Goal: Task Accomplishment & Management: Use online tool/utility

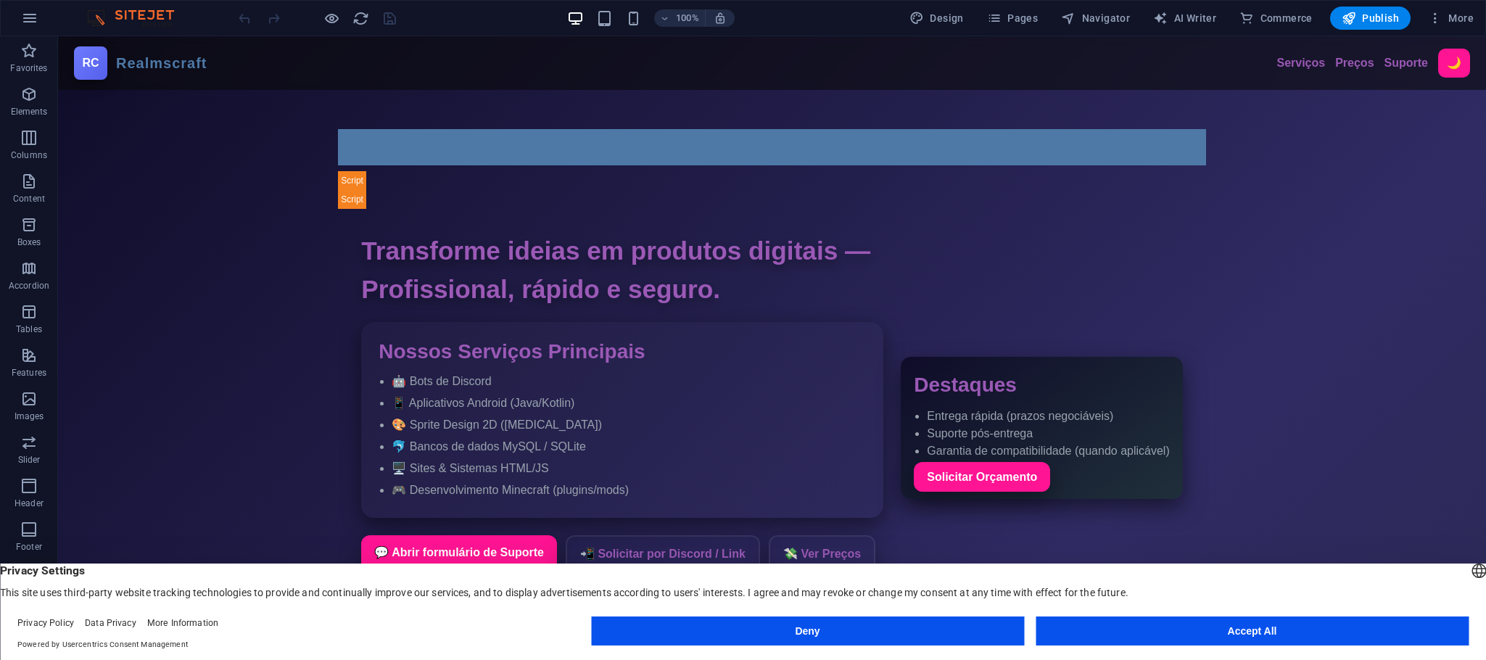
click at [1197, 638] on button "Accept All" at bounding box center [1251, 630] width 433 height 29
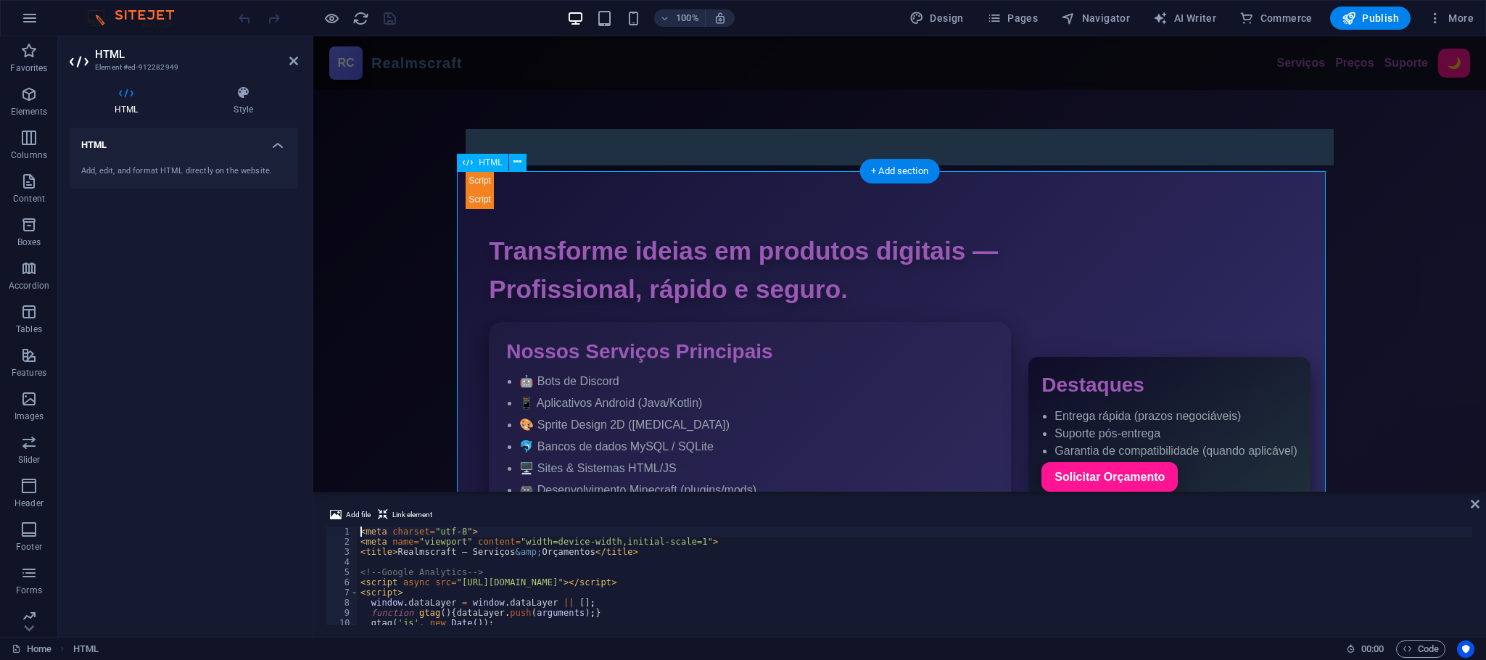
click at [481, 561] on div "< meta charset = "utf-8" > < meta name = "viewport" content = "width=device-wid…" at bounding box center [943, 584] width 1173 height 117
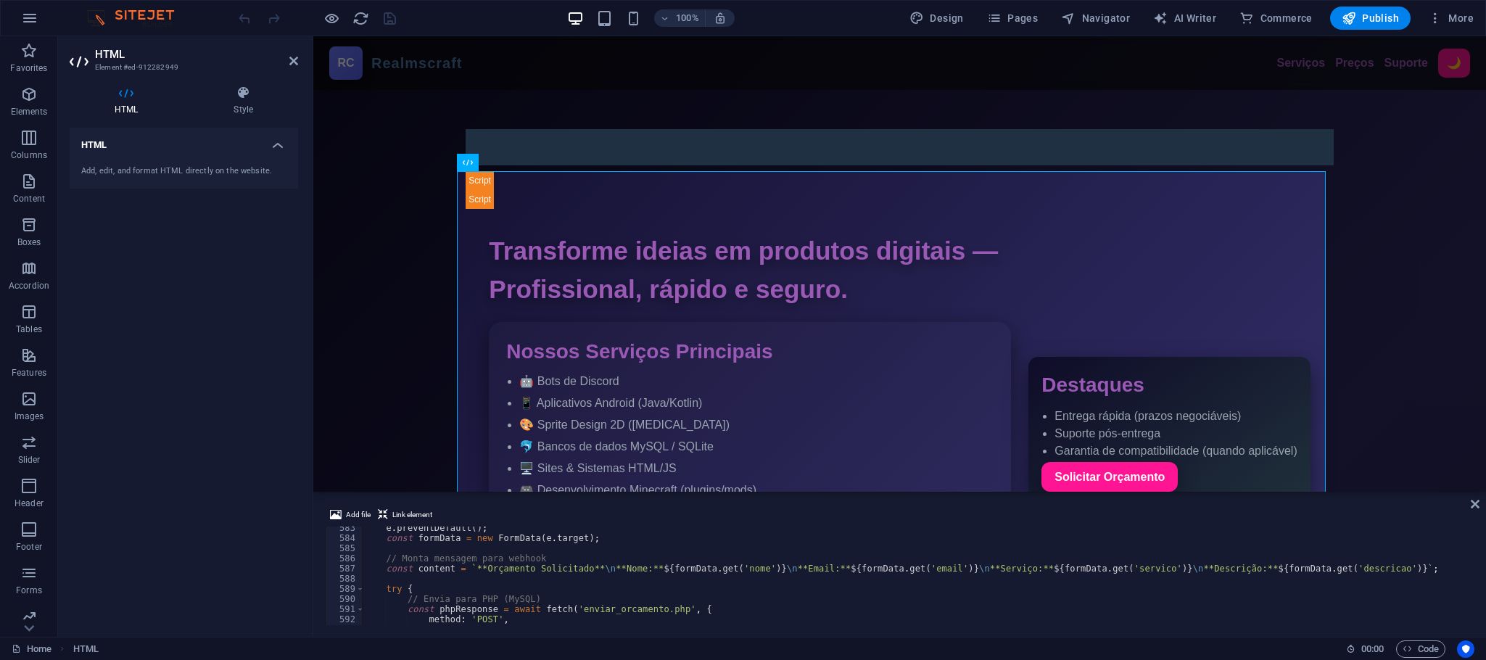
scroll to position [6268, 0]
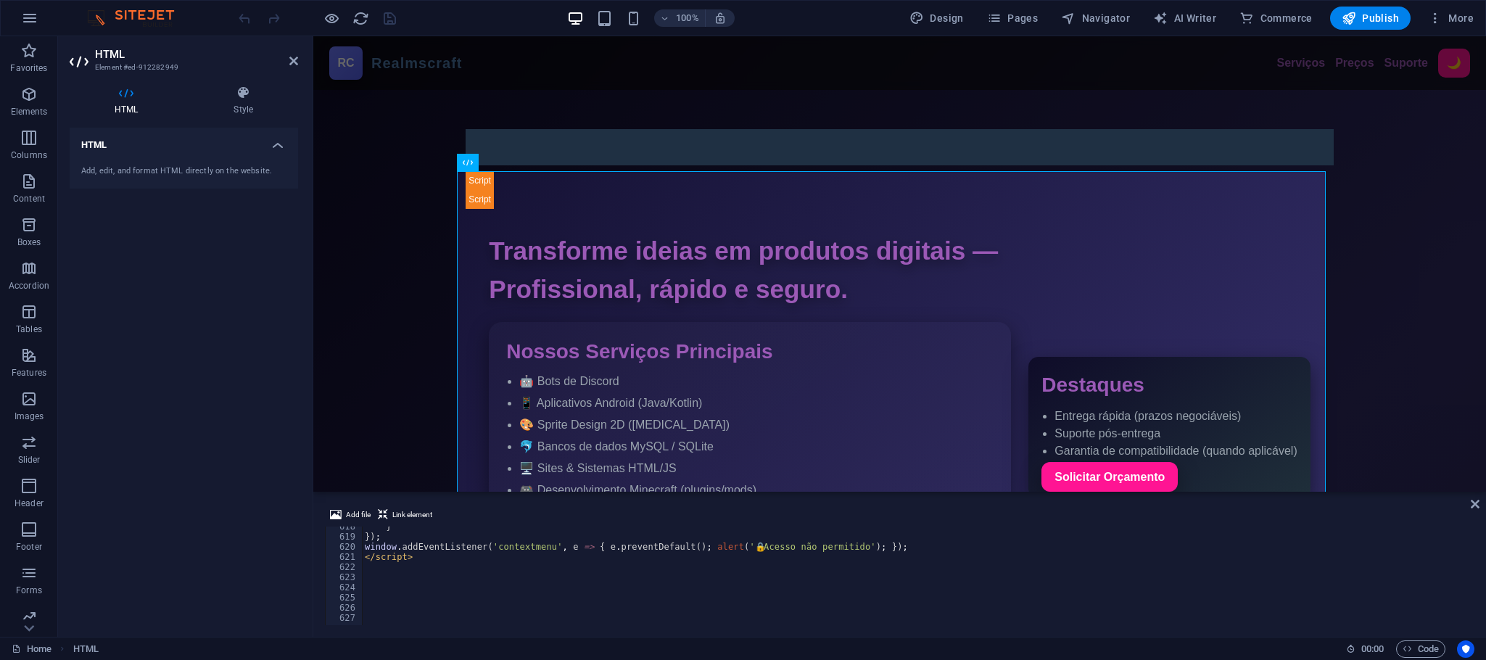
click at [440, 574] on div "} }) ; window . addEventListener ( 'contextmenu' , e => { e . preventDefault ( …" at bounding box center [948, 579] width 1173 height 117
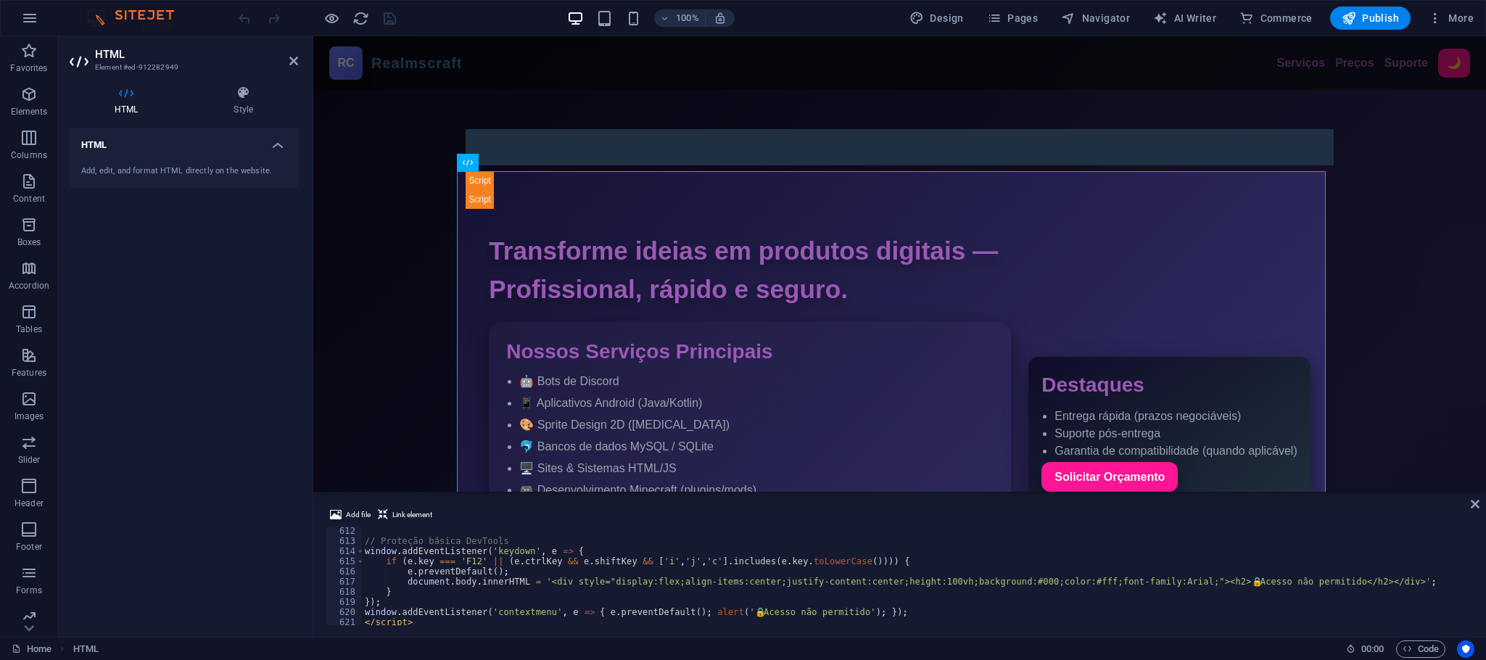
scroll to position [6139, 0]
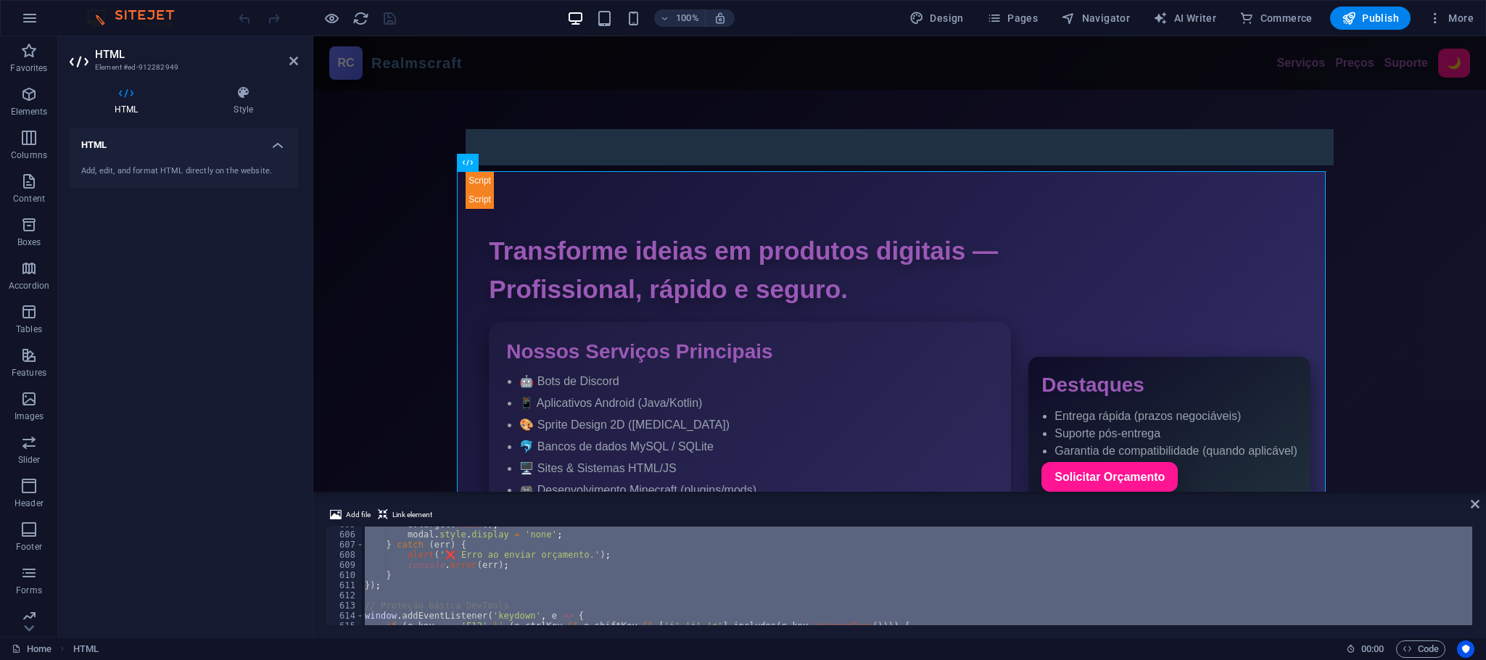
paste textarea
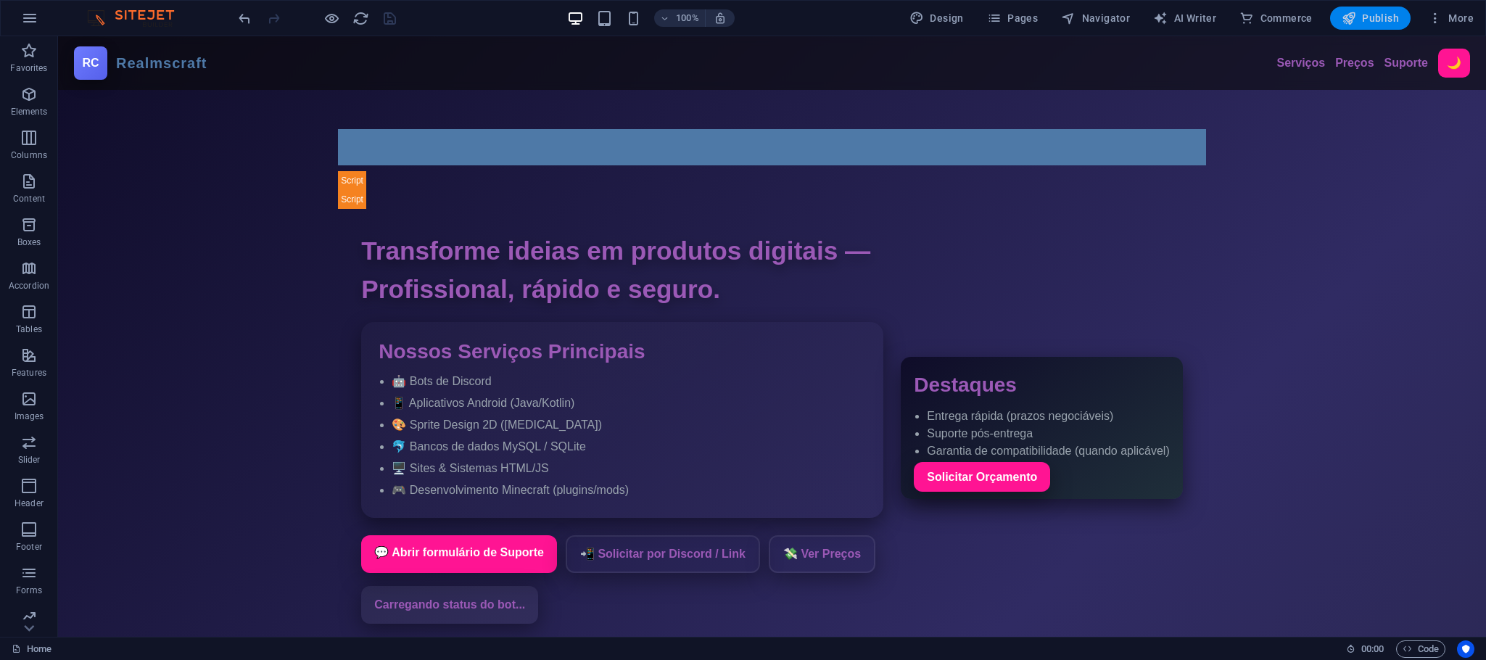
click at [1356, 20] on icon "button" at bounding box center [1349, 18] width 15 height 15
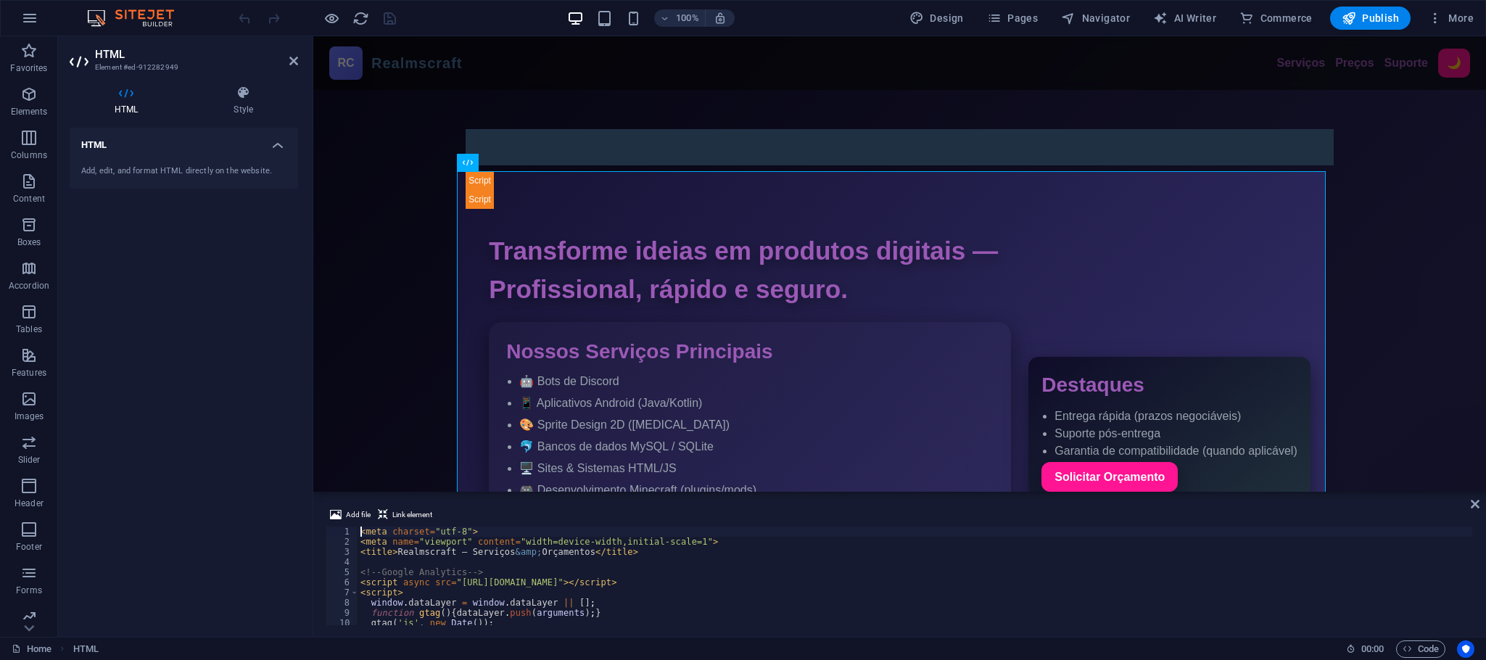
click at [666, 575] on div "< meta charset = "utf-8" > < meta name = "viewport" content = "width=device-wid…" at bounding box center [943, 584] width 1173 height 117
type textarea "<!-- Google Analytics -->"
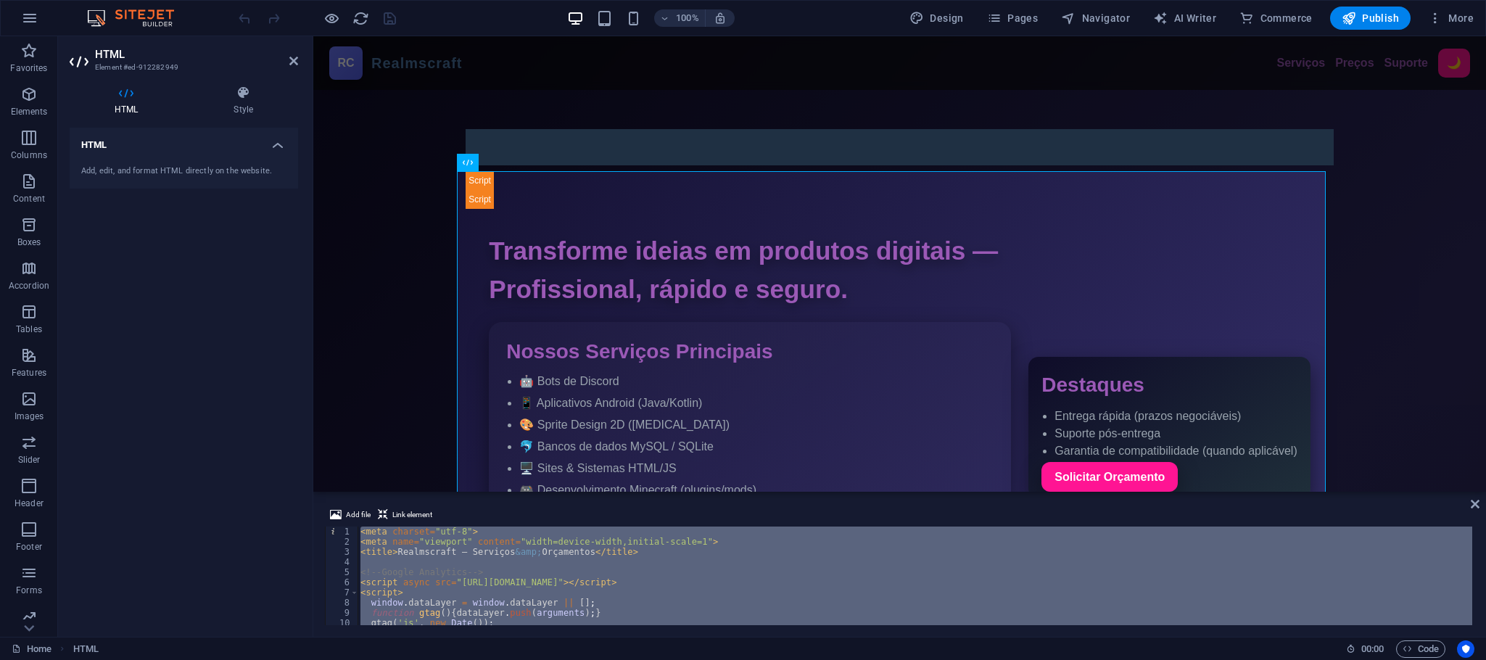
scroll to position [6573, 0]
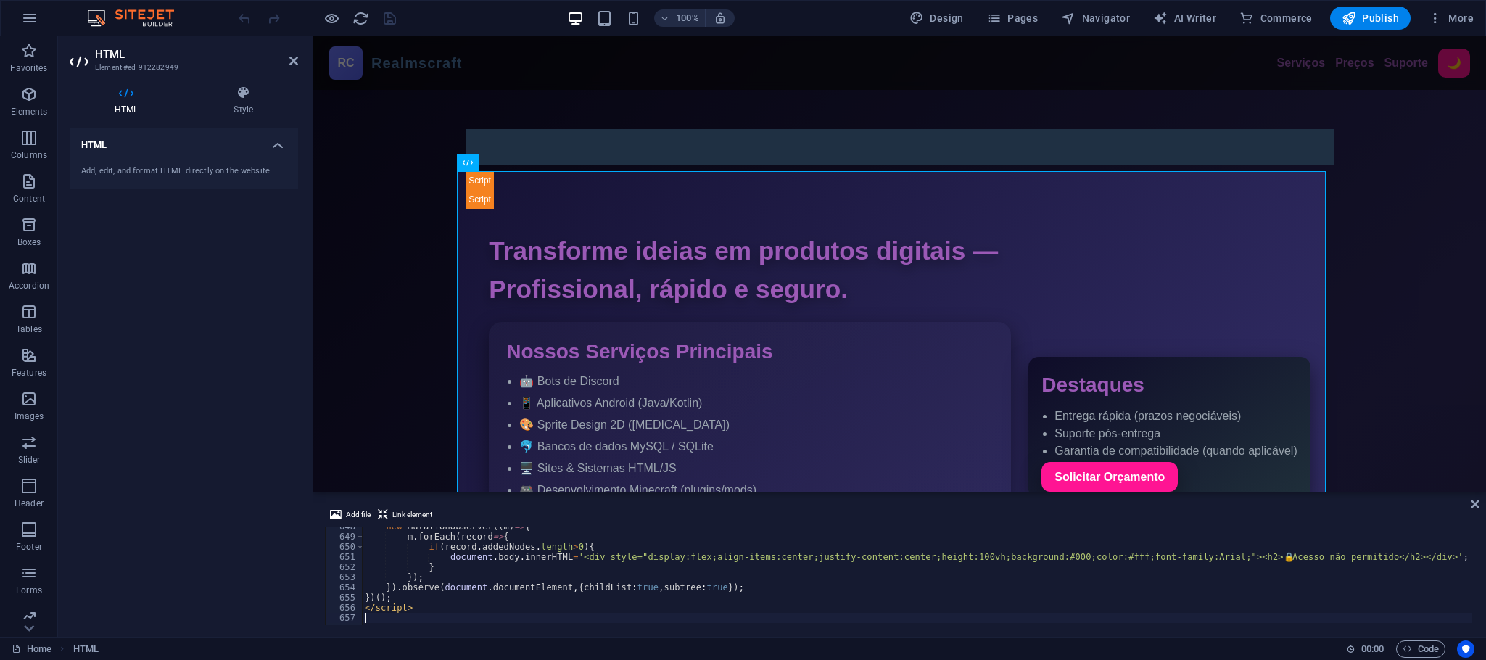
click at [625, 572] on div "new MutationObserver (( m ) => { m . forEach ( record => { if ( record . addedN…" at bounding box center [948, 579] width 1173 height 117
type textarea "}"
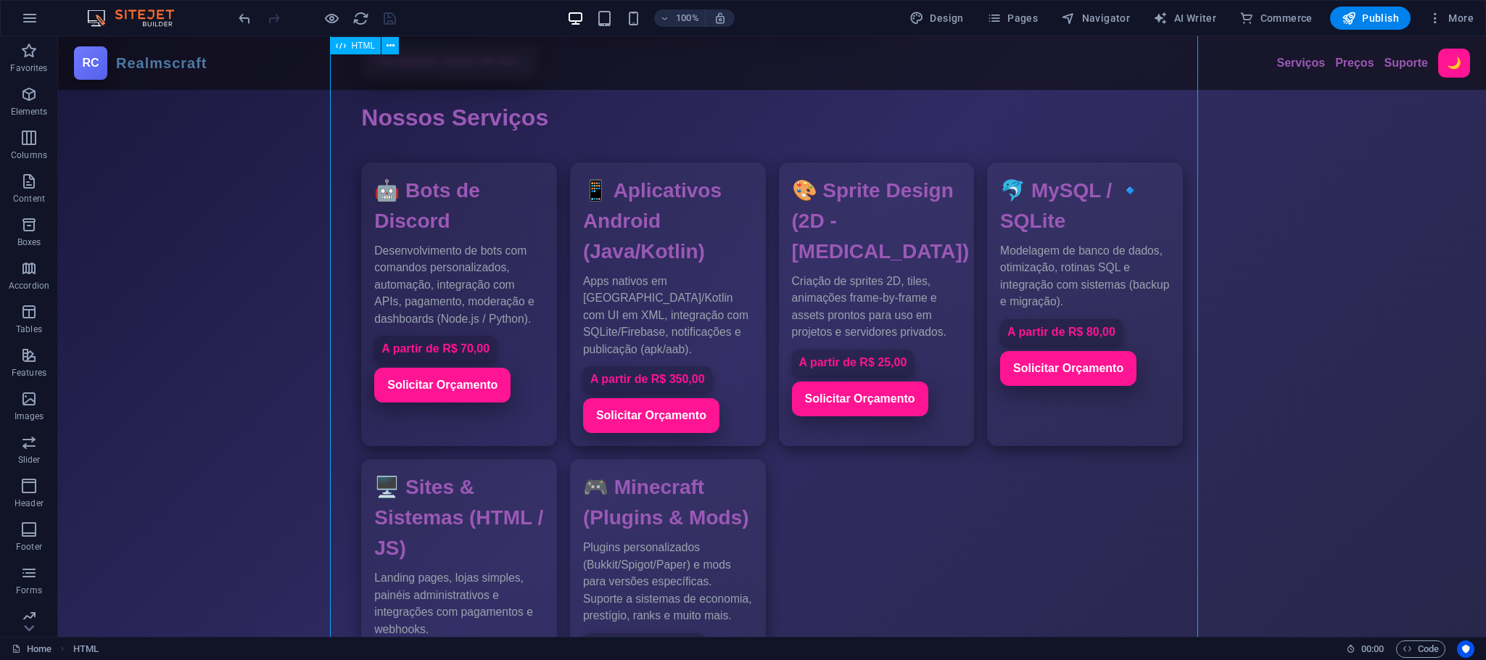
scroll to position [979, 0]
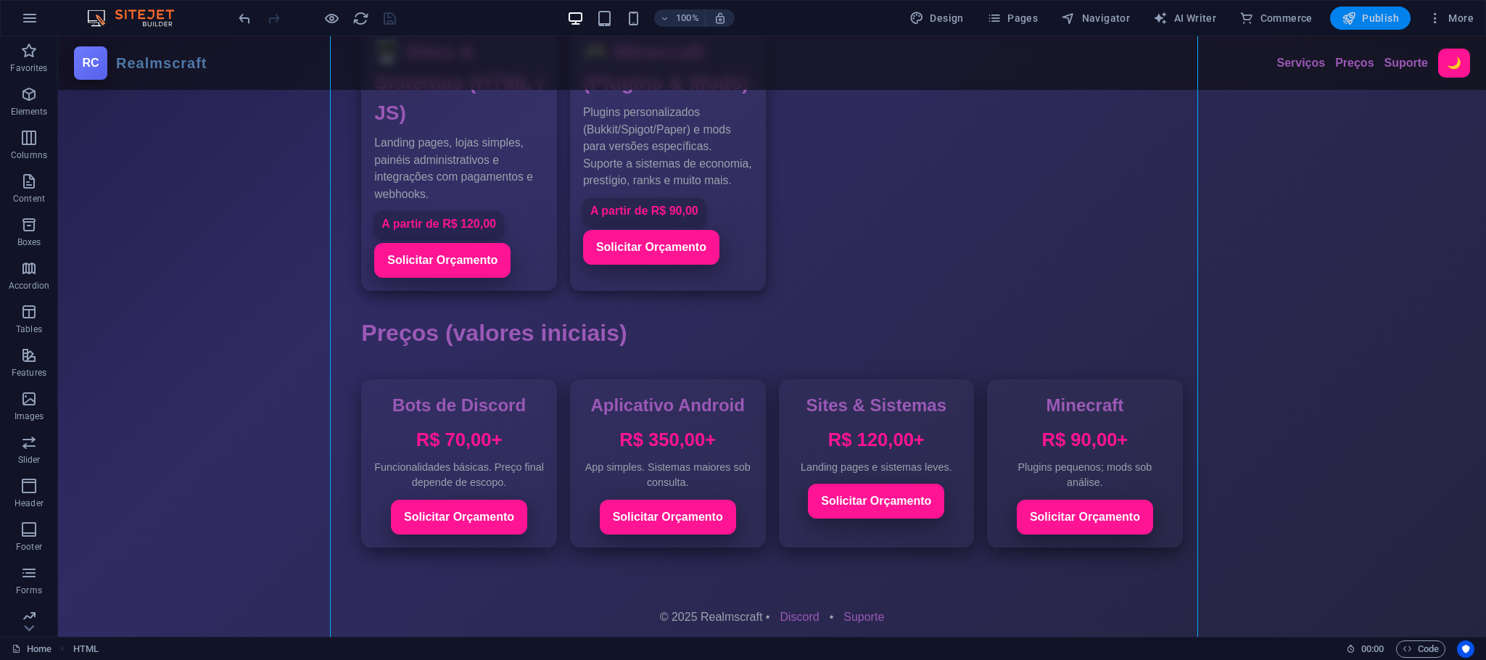
click at [1375, 20] on span "Publish" at bounding box center [1370, 18] width 57 height 15
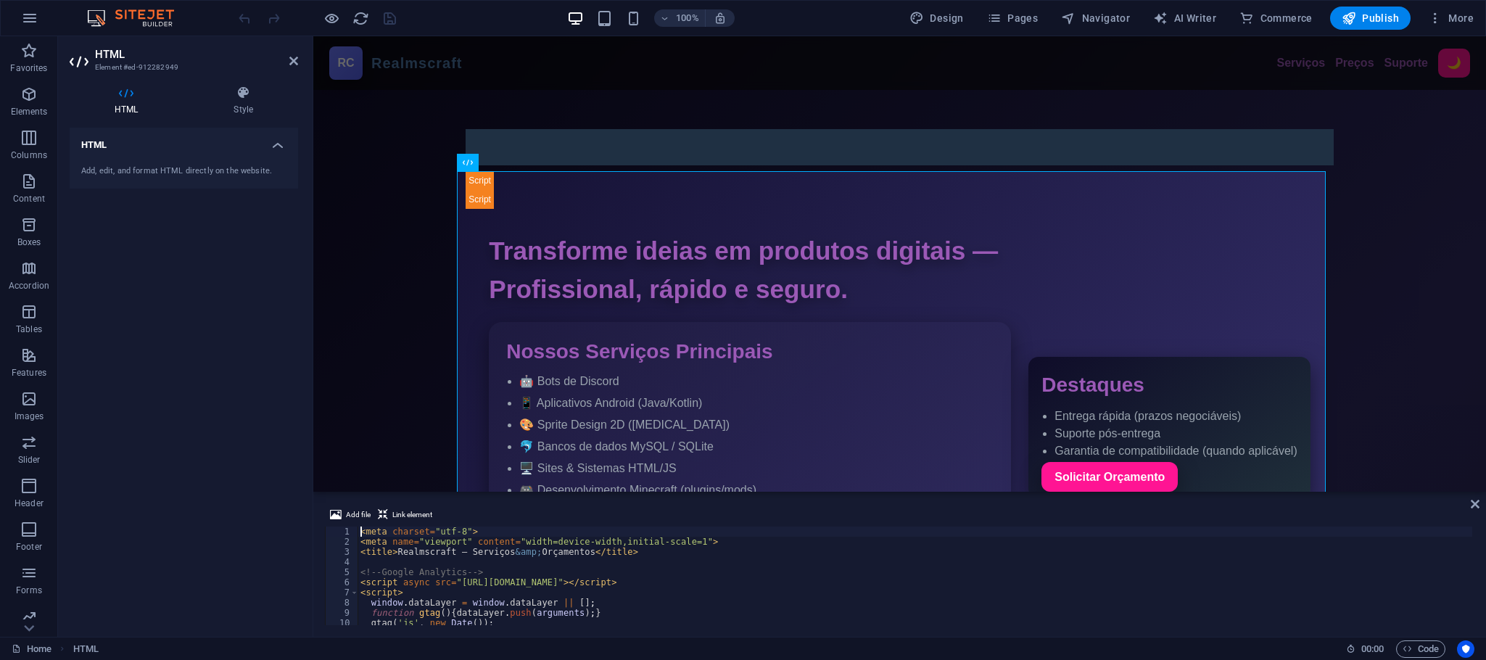
click at [638, 590] on div "< meta charset = "utf-8" > < meta name = "viewport" content = "width=device-wid…" at bounding box center [943, 584] width 1173 height 117
type textarea "</script>"
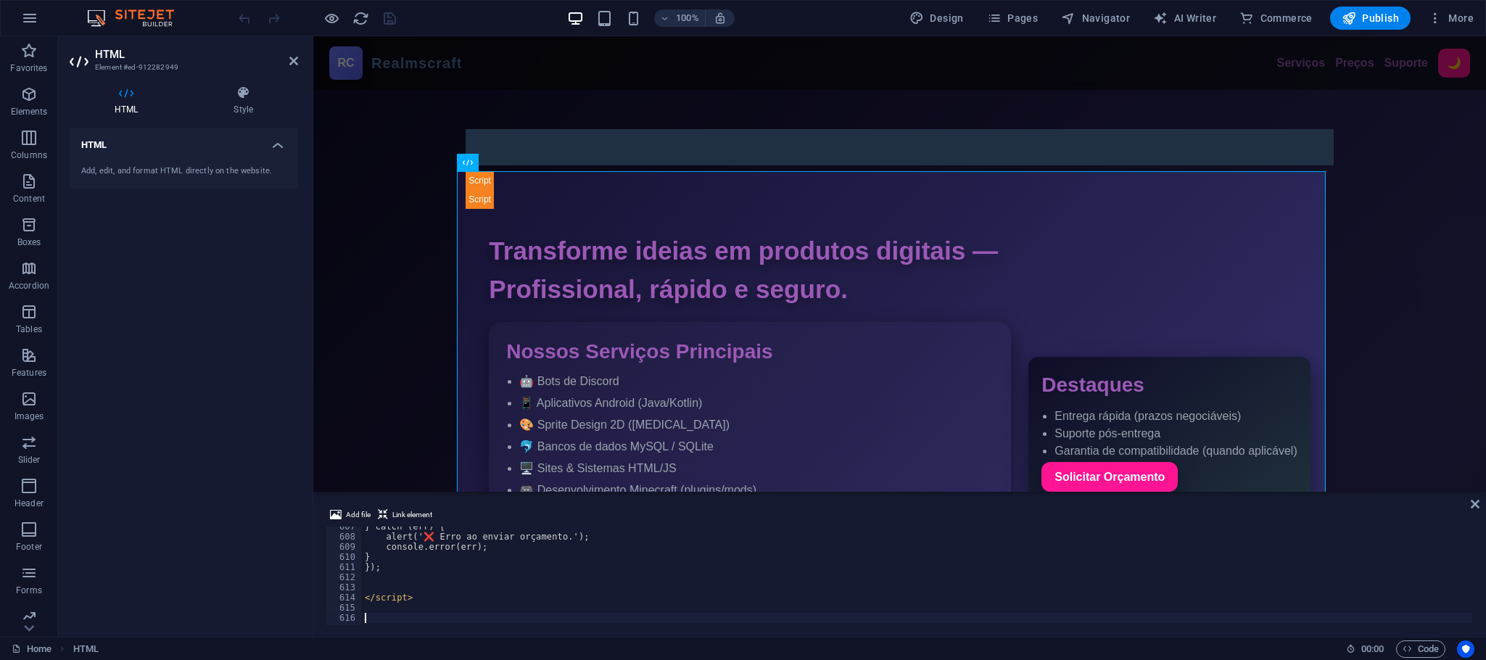
scroll to position [6156, 0]
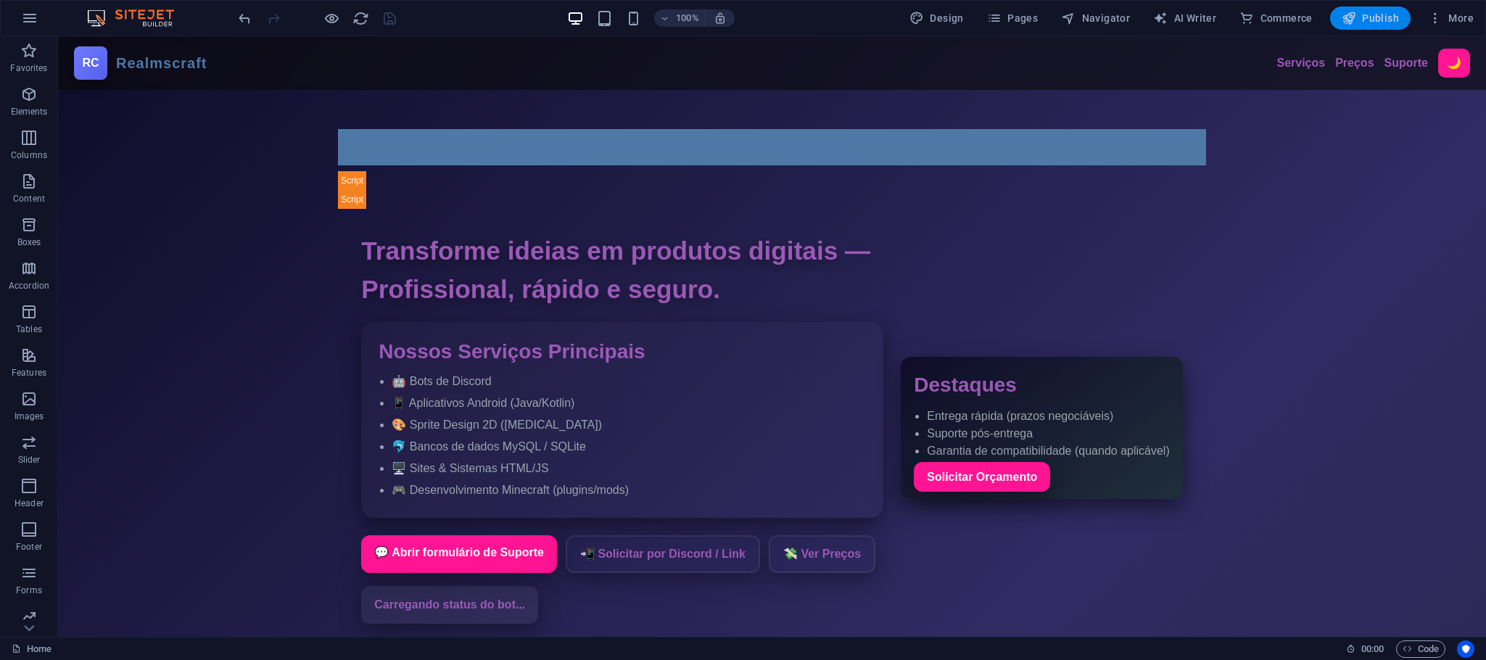
click at [1368, 22] on span "Publish" at bounding box center [1370, 18] width 57 height 15
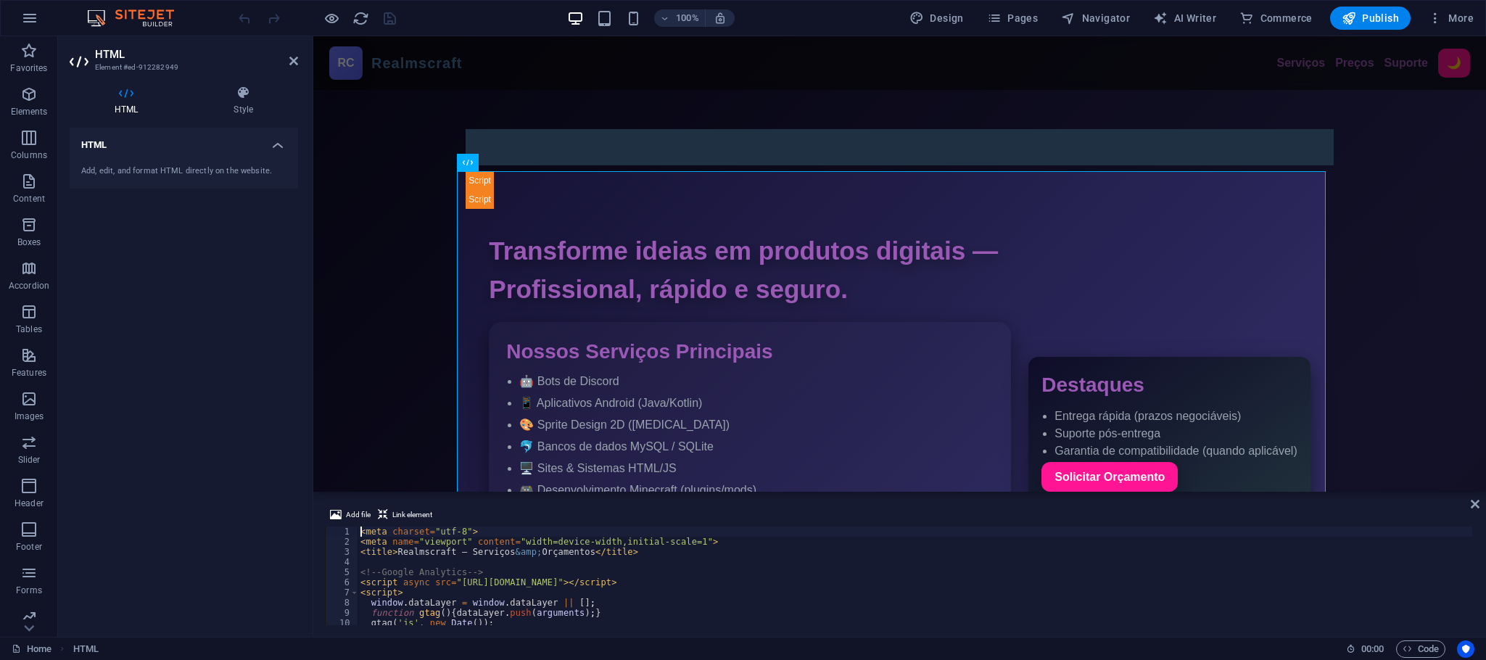
click at [647, 555] on div "< meta charset = "utf-8" > < meta name = "viewport" content = "width=device-wid…" at bounding box center [943, 584] width 1173 height 117
type textarea "<title>Realmscraft — Serviços &amp; Orçamentos</title>"
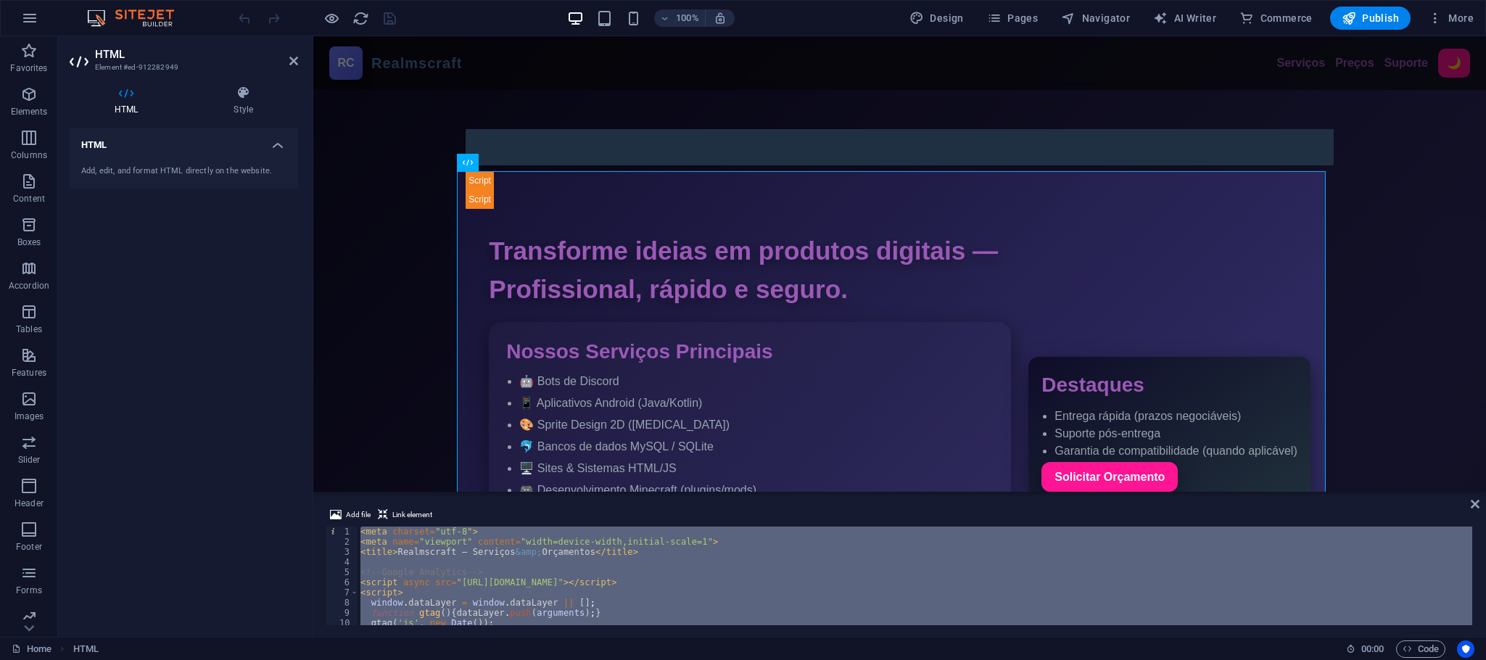
scroll to position [6573, 0]
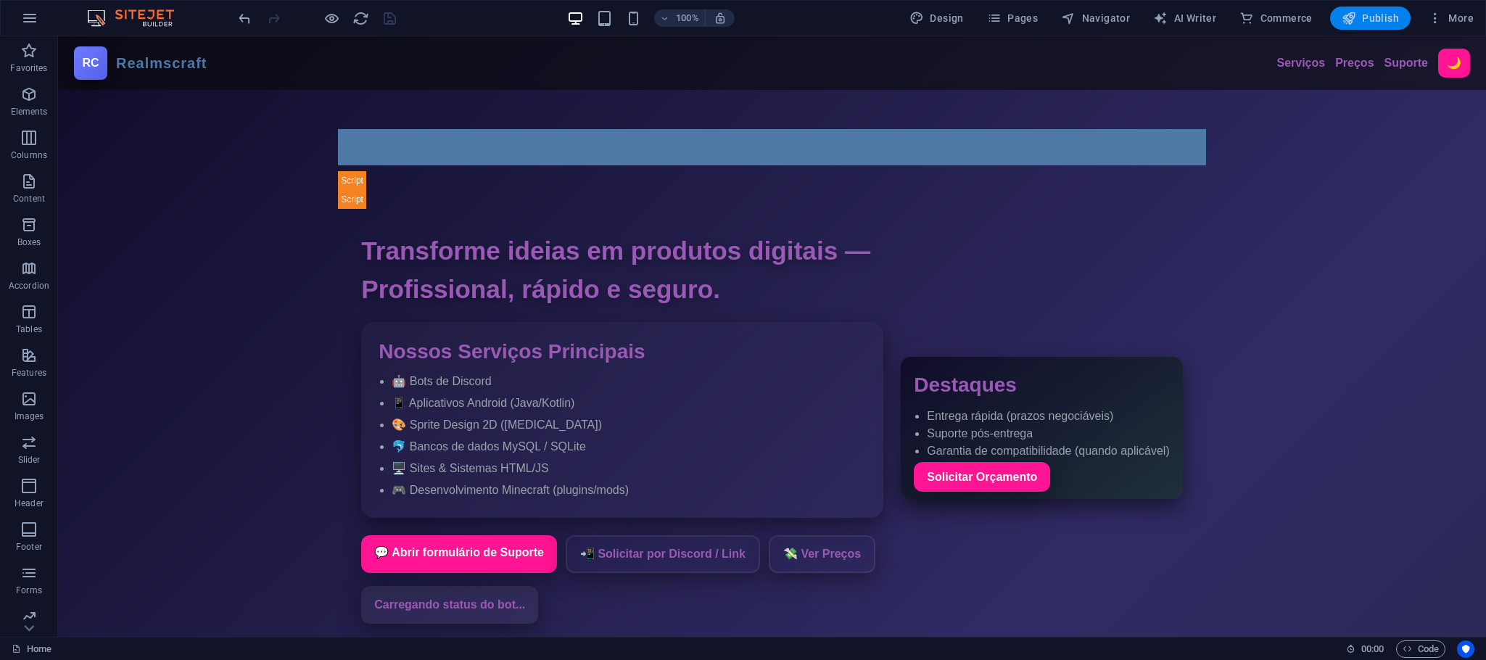
click at [1382, 7] on button "Publish" at bounding box center [1370, 18] width 80 height 23
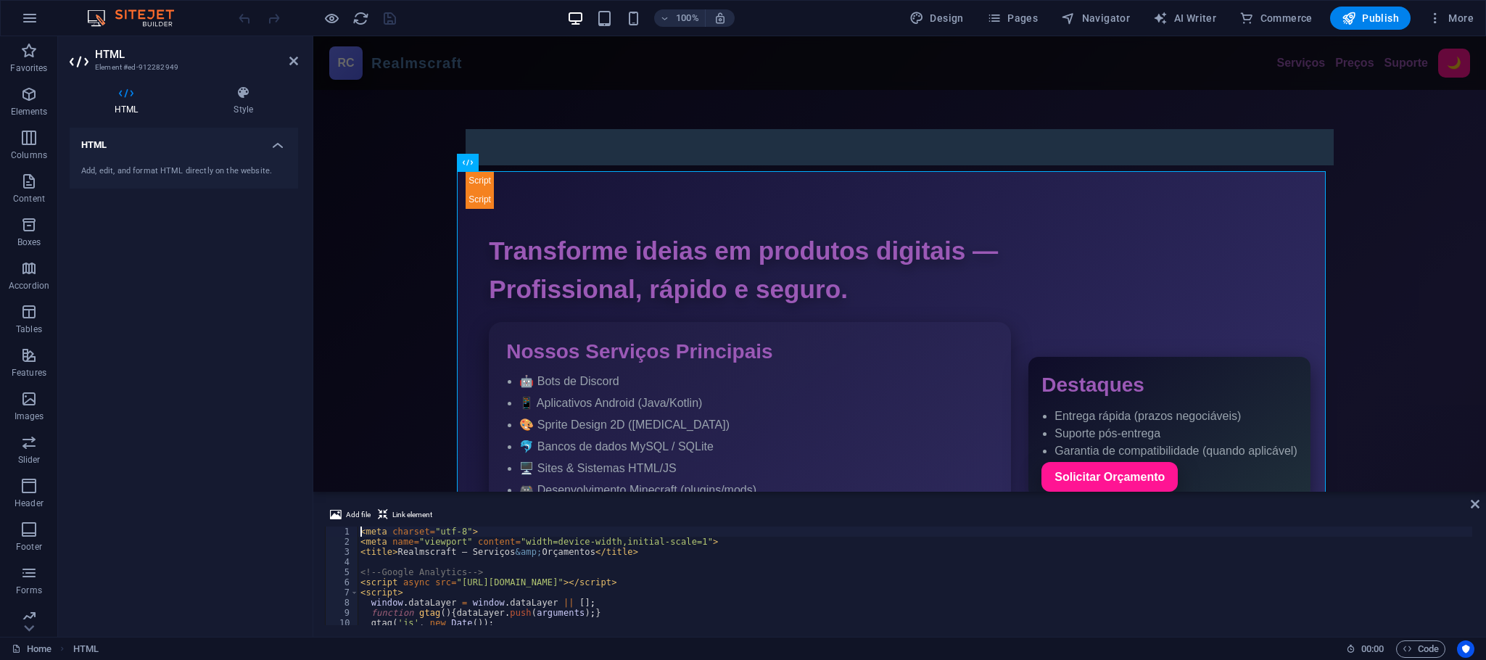
click at [635, 586] on div "< meta charset = "utf-8" > < meta name = "viewport" content = "width=device-wid…" at bounding box center [943, 584] width 1173 height 117
type textarea "</script>"
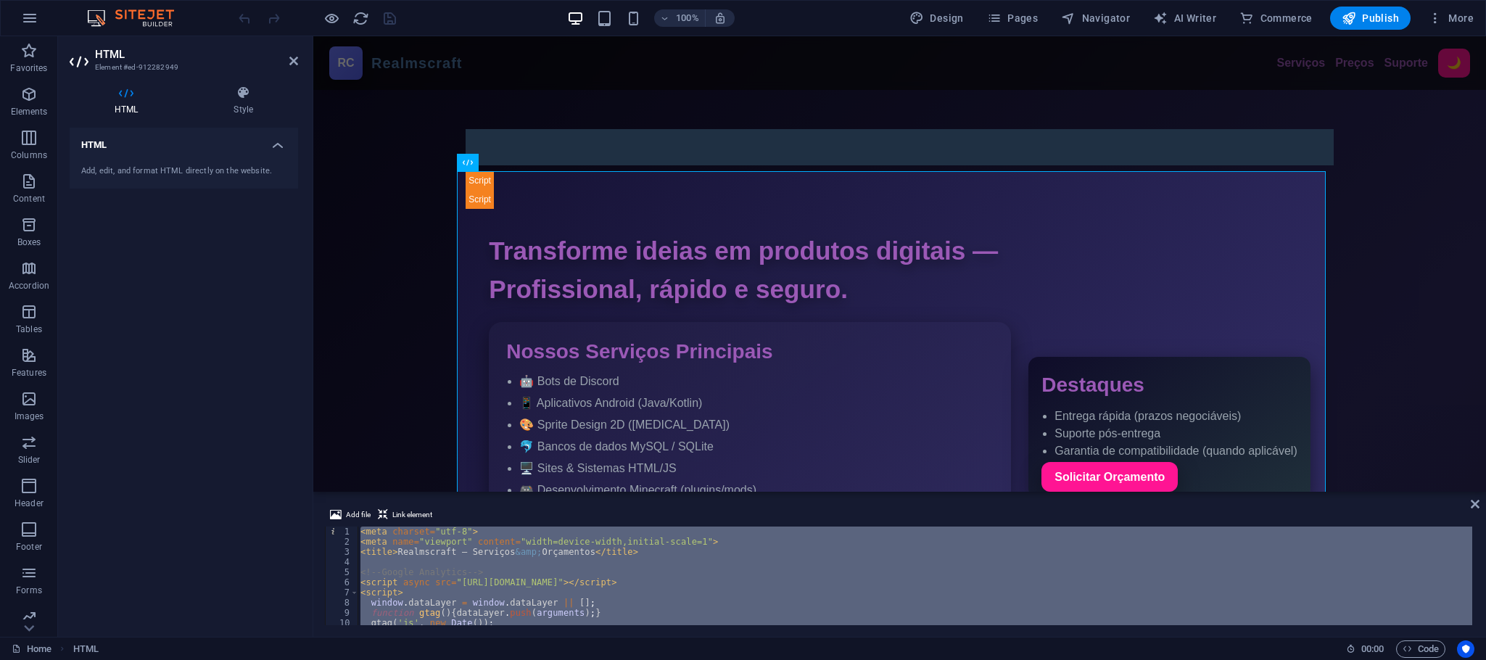
scroll to position [6644, 0]
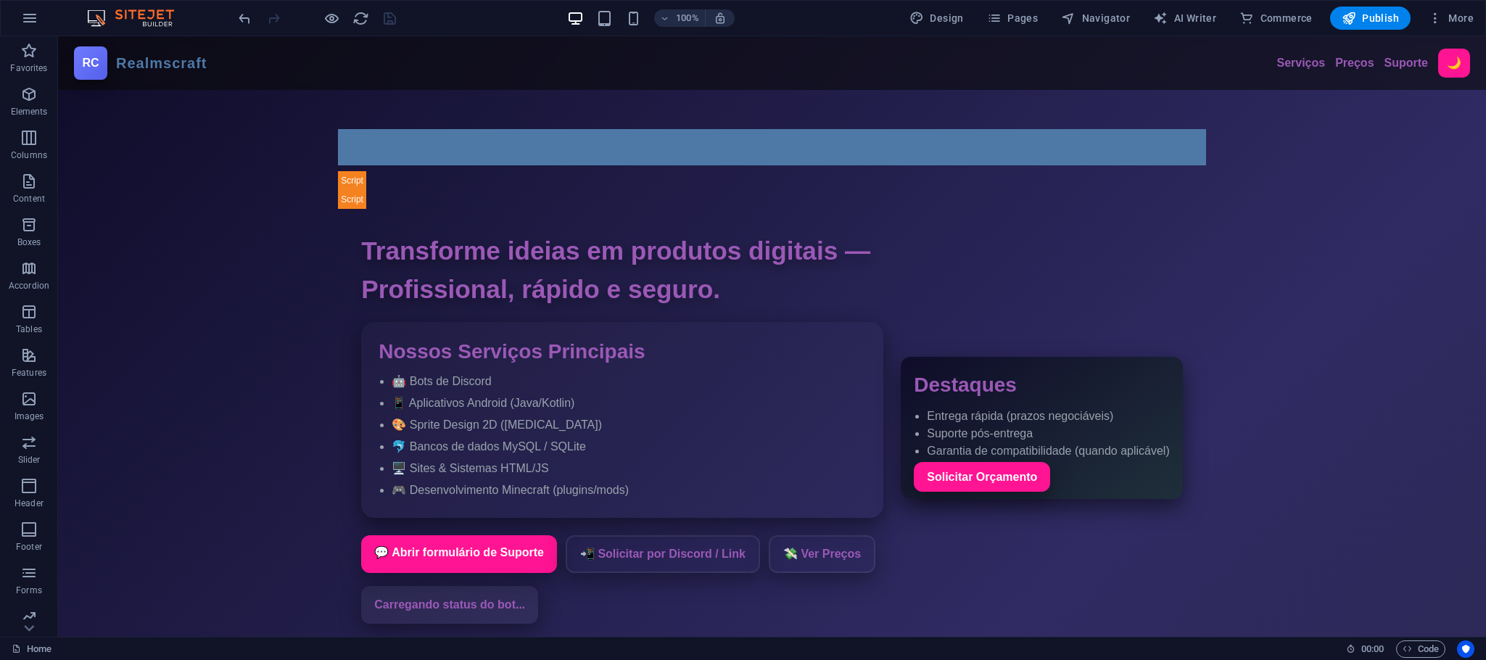
click at [1360, 33] on div "100% Design Pages Navigator AI Writer Commerce Publish More" at bounding box center [743, 18] width 1484 height 35
click at [1376, 20] on span "Publish" at bounding box center [1370, 18] width 57 height 15
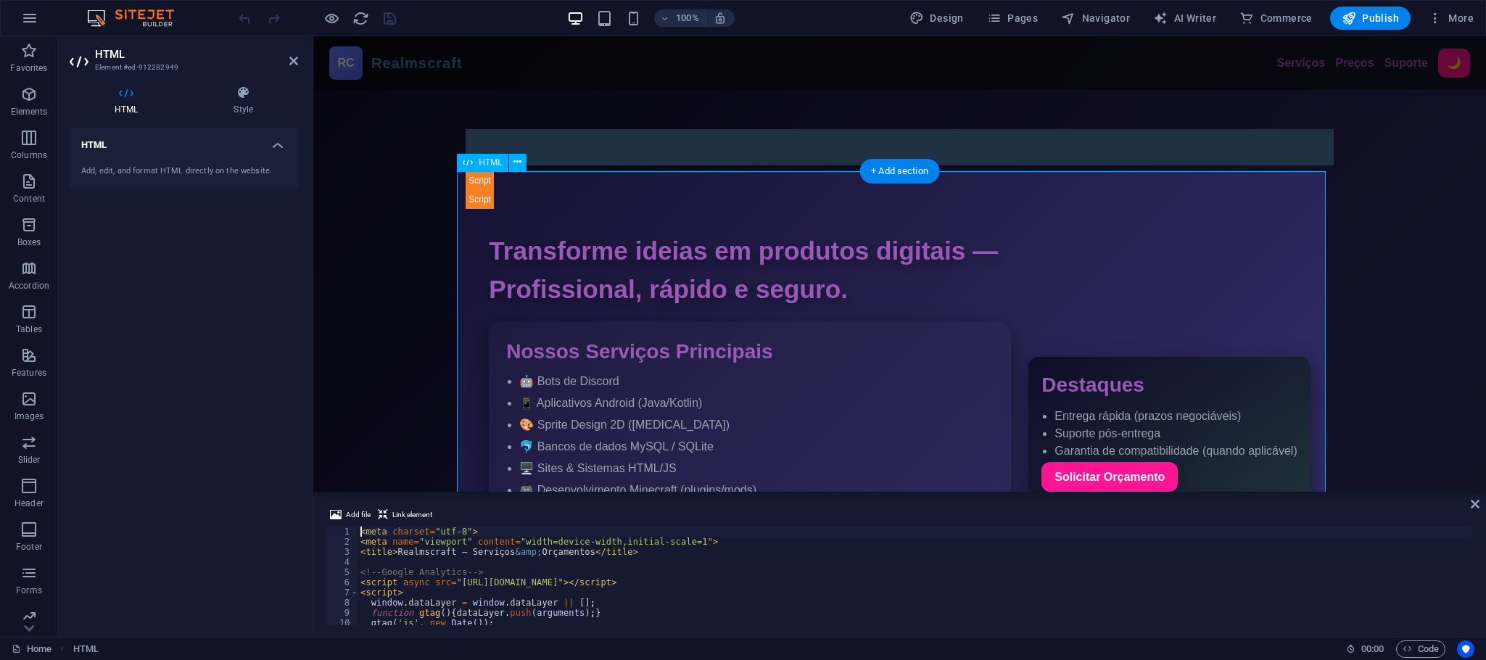
click at [603, 553] on div "< meta charset = "utf-8" > < meta name = "viewport" content = "width=device-wid…" at bounding box center [943, 584] width 1173 height 117
type textarea "<title>Realmscraft — Serviços &amp; Orçamentos</title>"
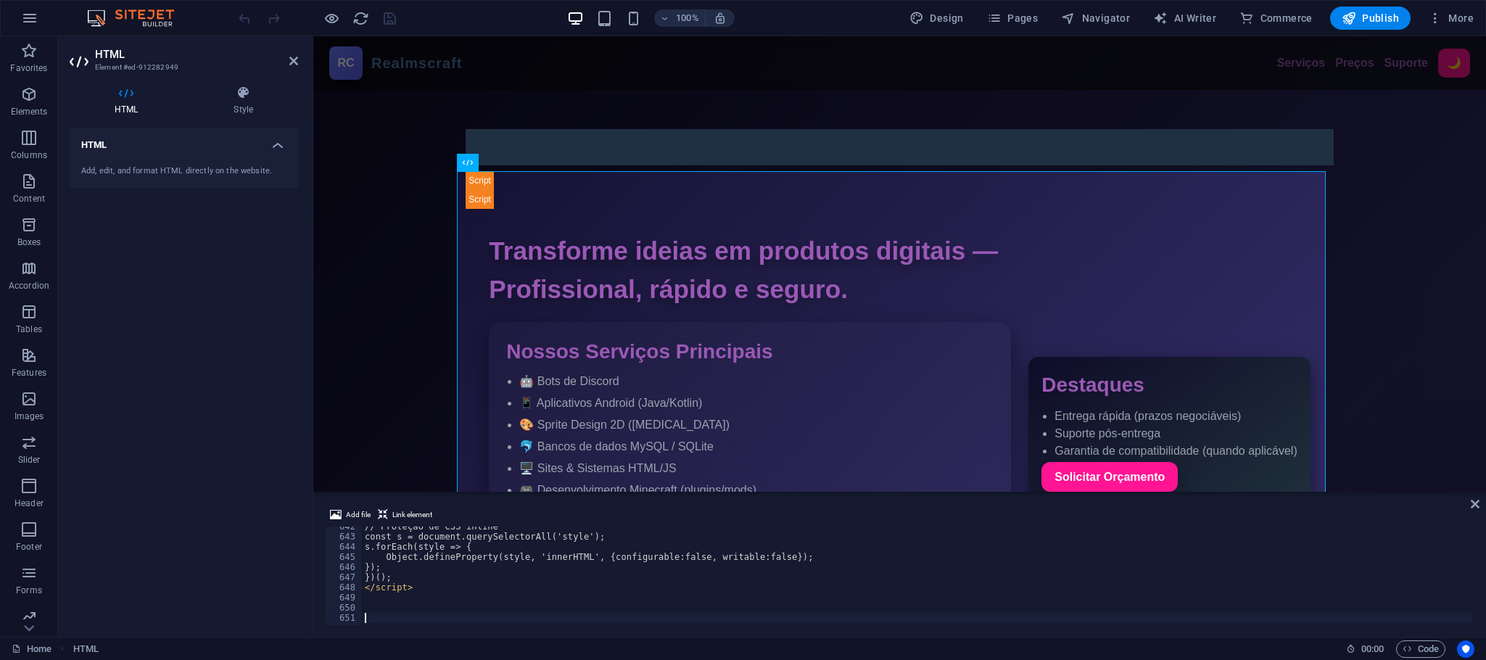
scroll to position [6512, 0]
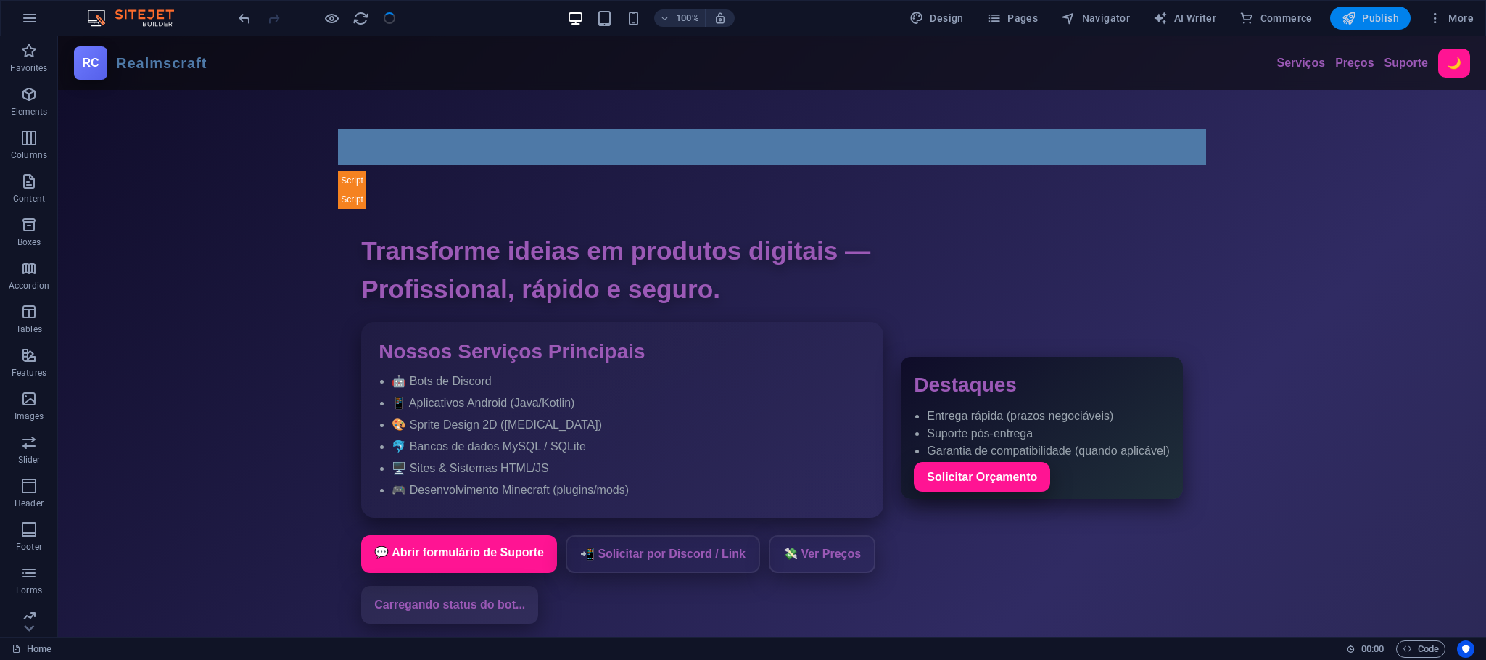
click at [1342, 11] on button "Publish" at bounding box center [1370, 18] width 80 height 23
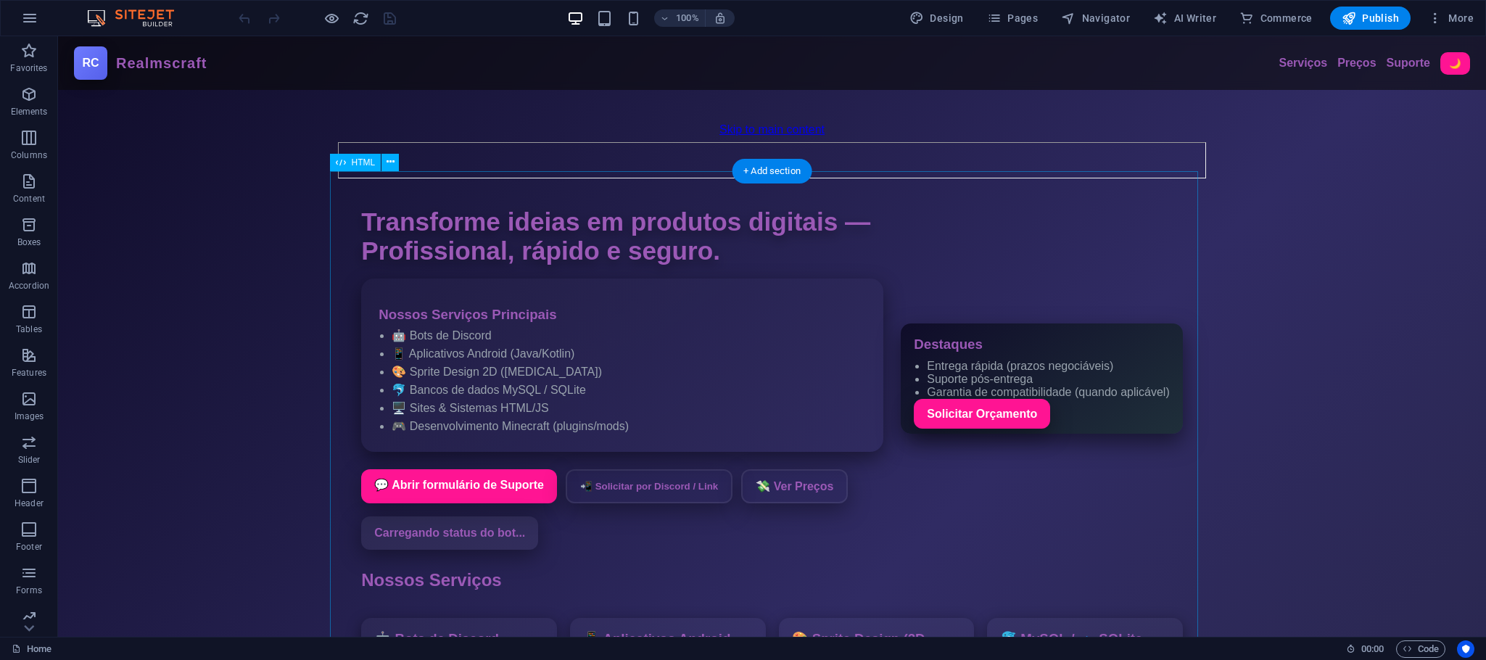
drag, startPoint x: 58, startPoint y: 36, endPoint x: 627, endPoint y: 481, distance: 722.1
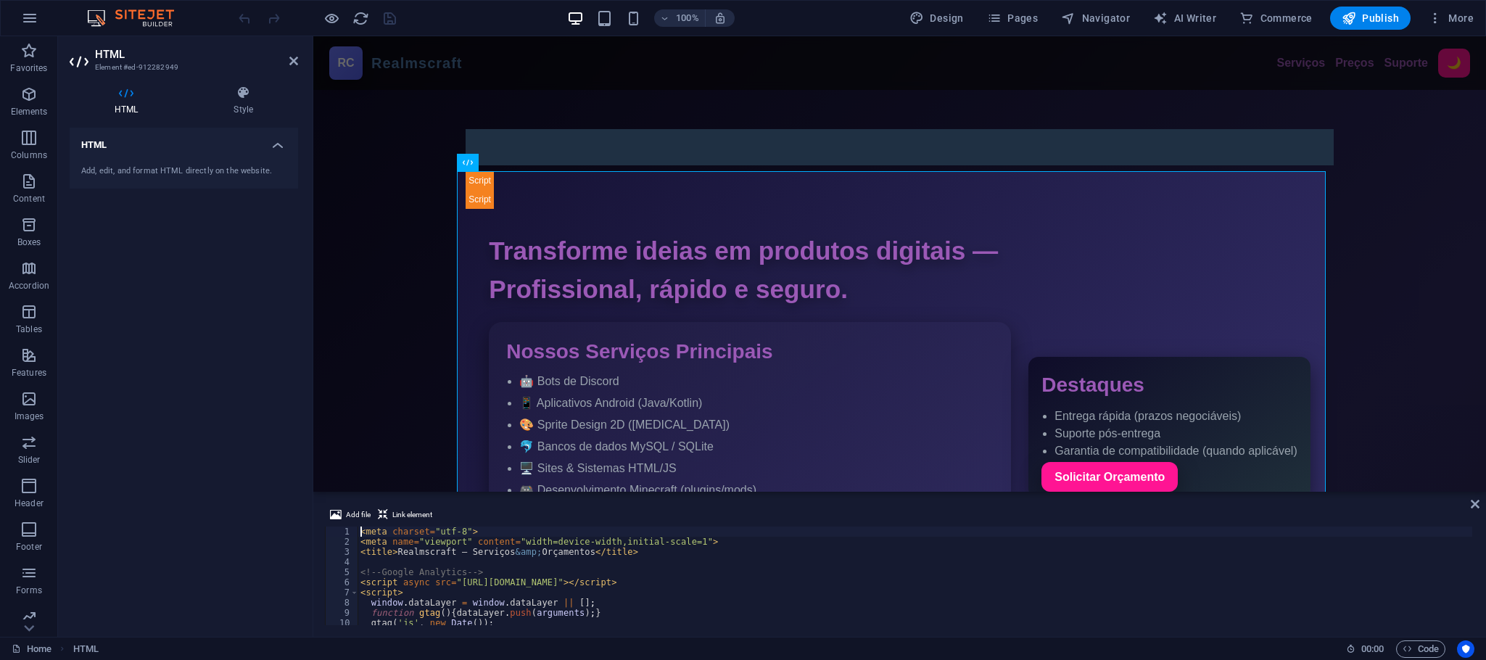
click at [595, 569] on div "< meta charset = "utf-8" > < meta name = "viewport" content = "width=device-wid…" at bounding box center [943, 584] width 1173 height 117
type textarea "<!-- Google Analytics -->"
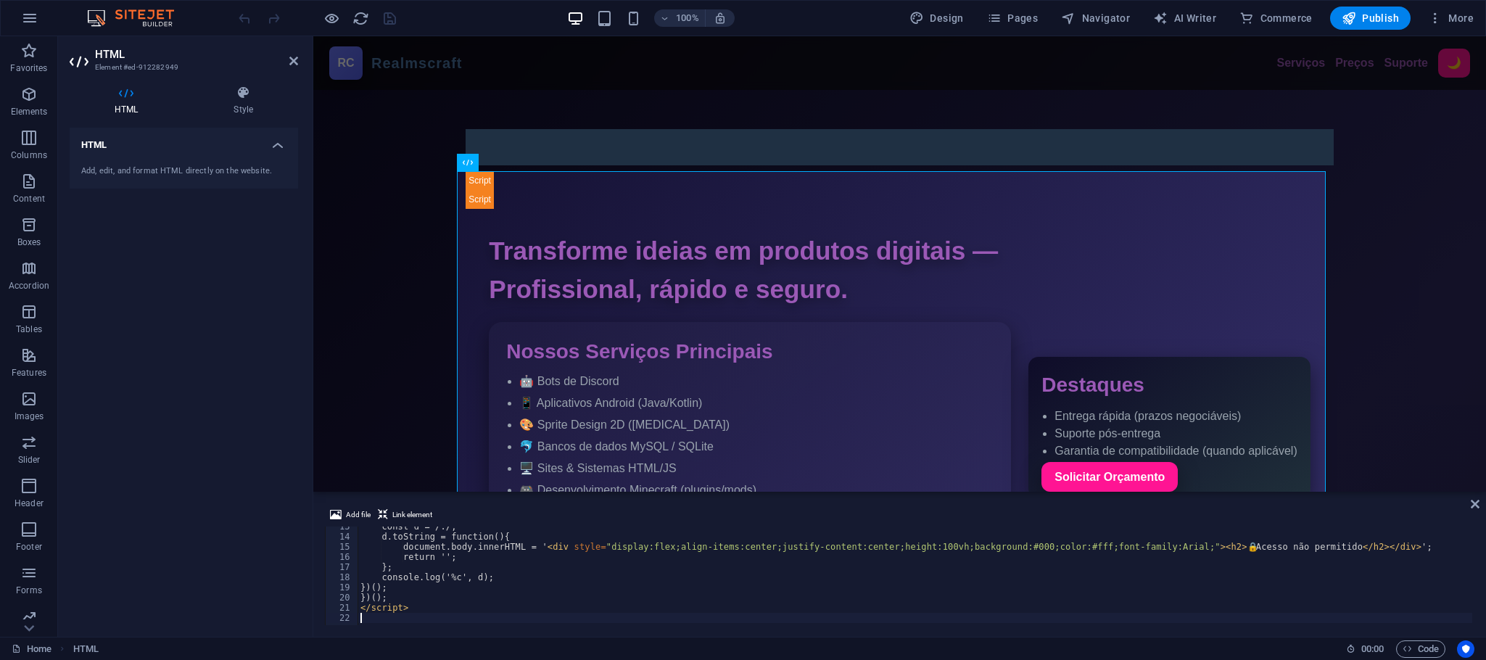
scroll to position [124, 0]
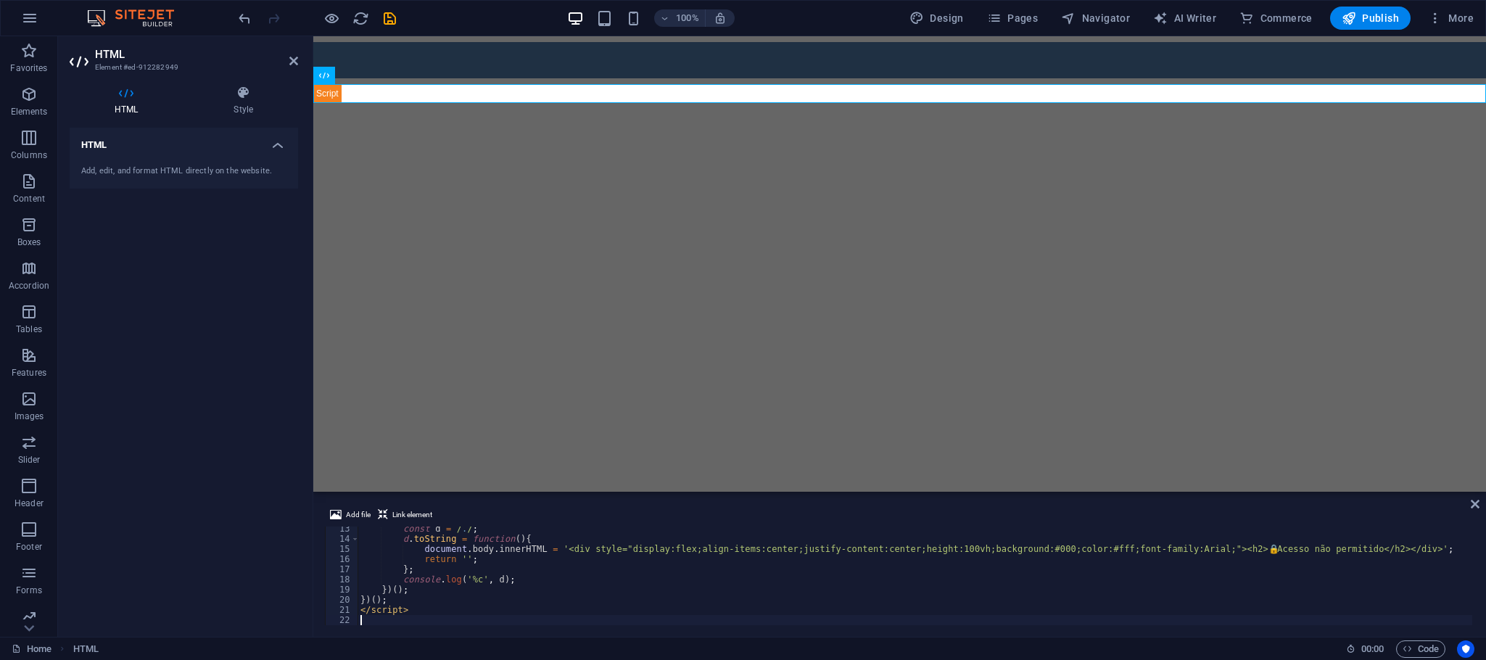
click at [710, 103] on html "Skip to main content" at bounding box center [899, 69] width 1173 height 67
click at [631, 560] on div "const d = / . / ; d . toString = function ( ) { document . body . innerHTML = '…" at bounding box center [914, 583] width 1115 height 119
type textarea "</script>"
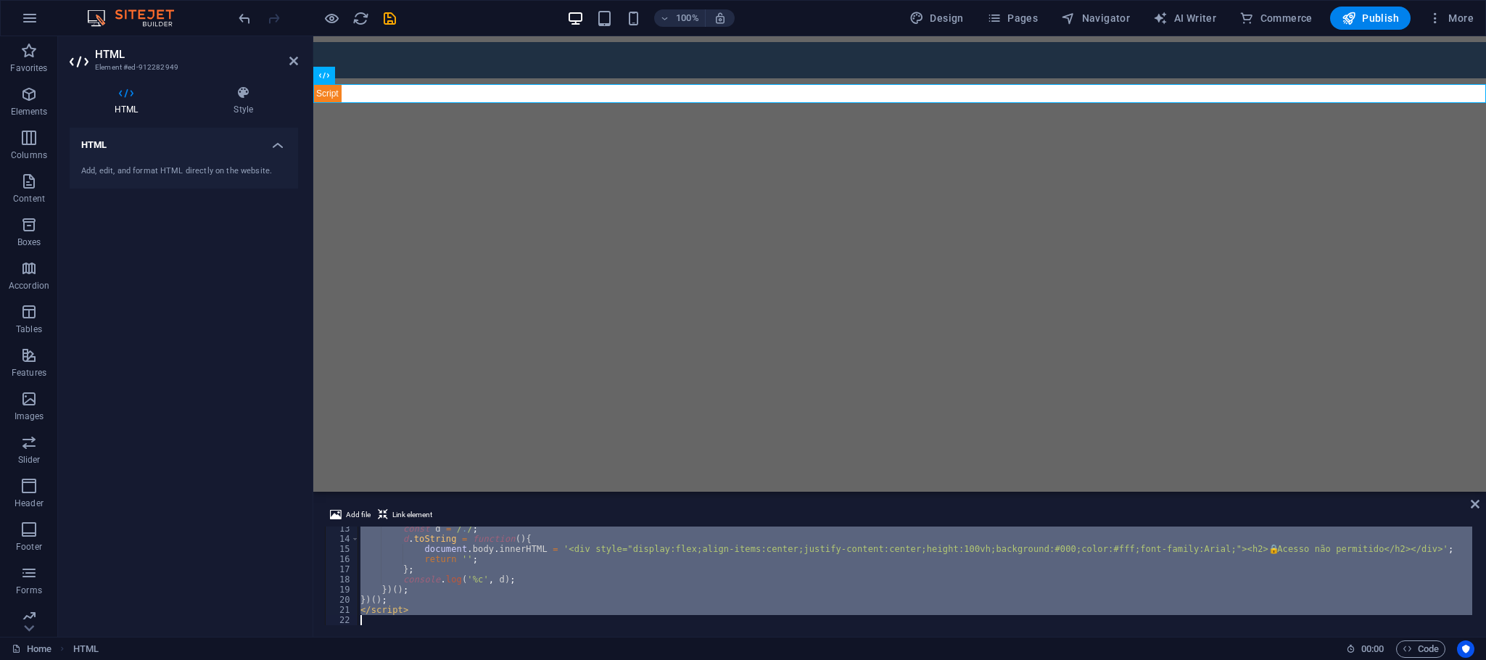
paste textarea
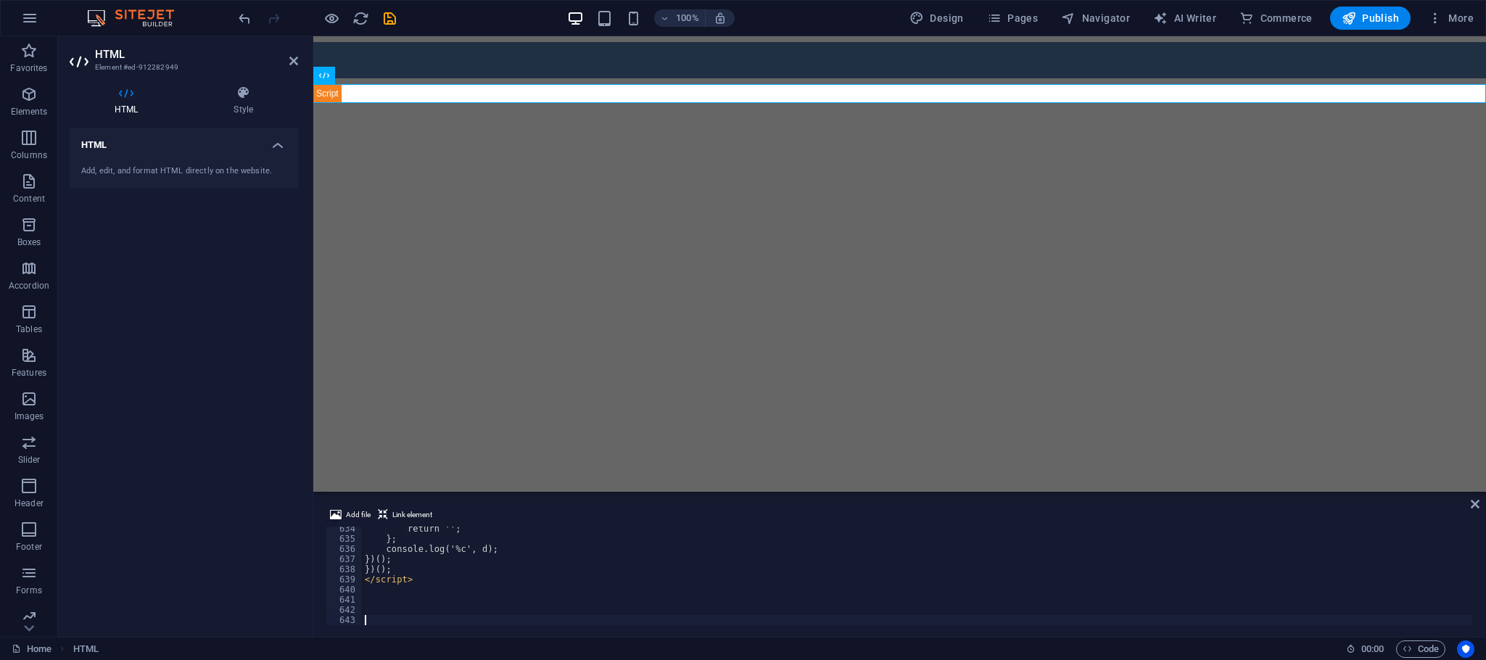
scroll to position [6429, 0]
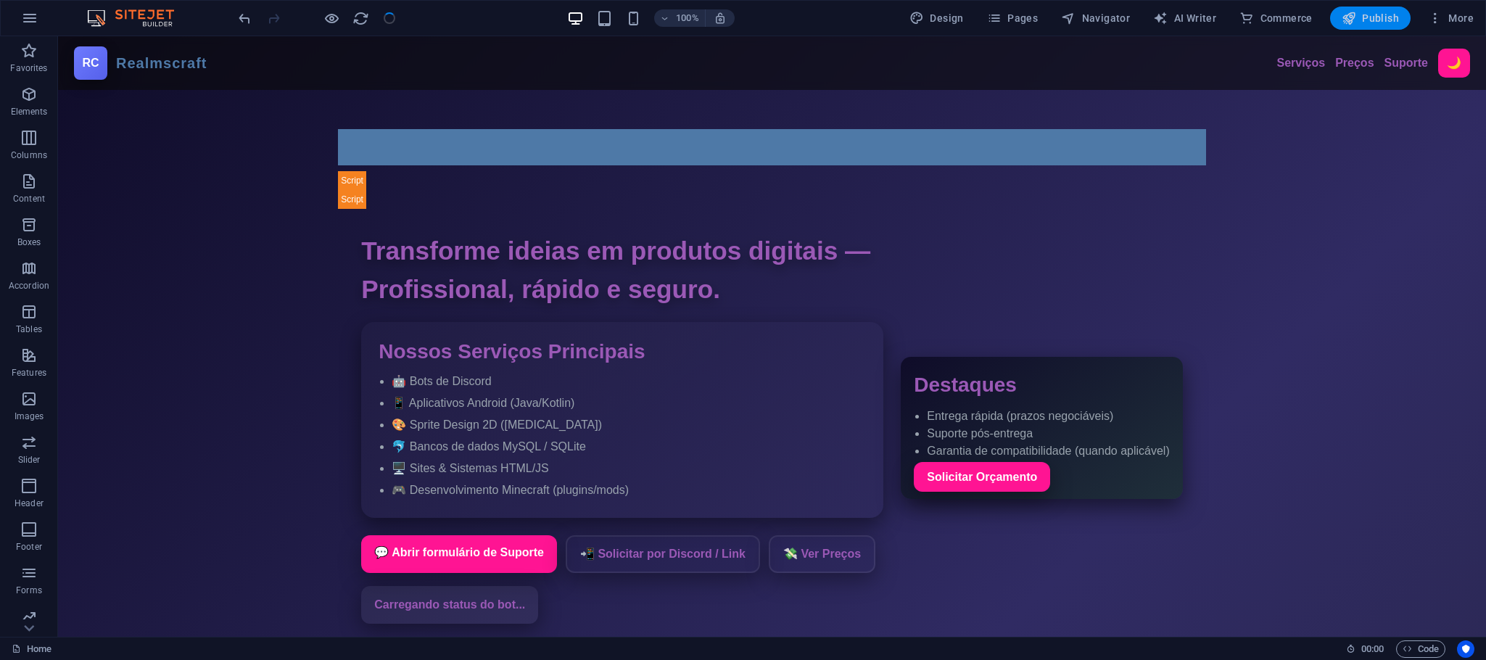
click at [1379, 17] on span "Publish" at bounding box center [1370, 18] width 57 height 15
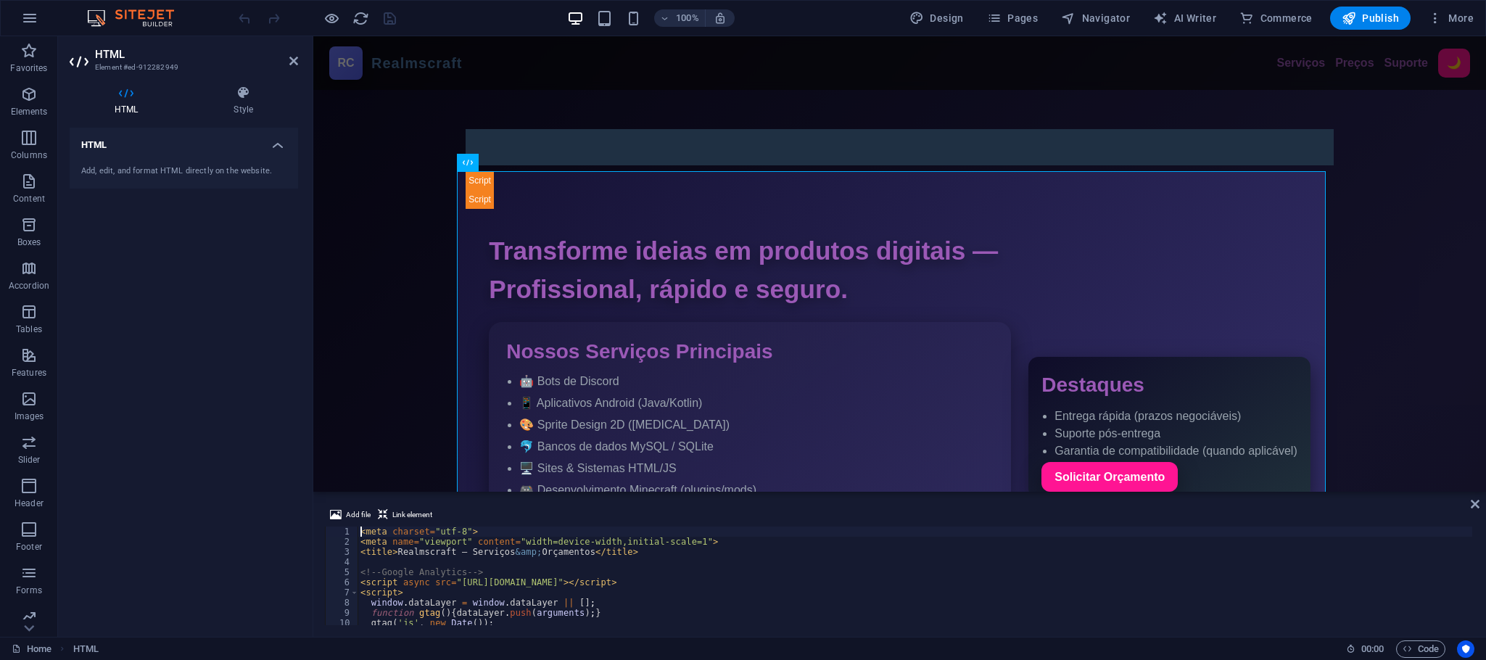
click at [588, 590] on div "< meta charset = "utf-8" > < meta name = "viewport" content = "width=device-wid…" at bounding box center [943, 584] width 1173 height 117
type textarea "<script>"
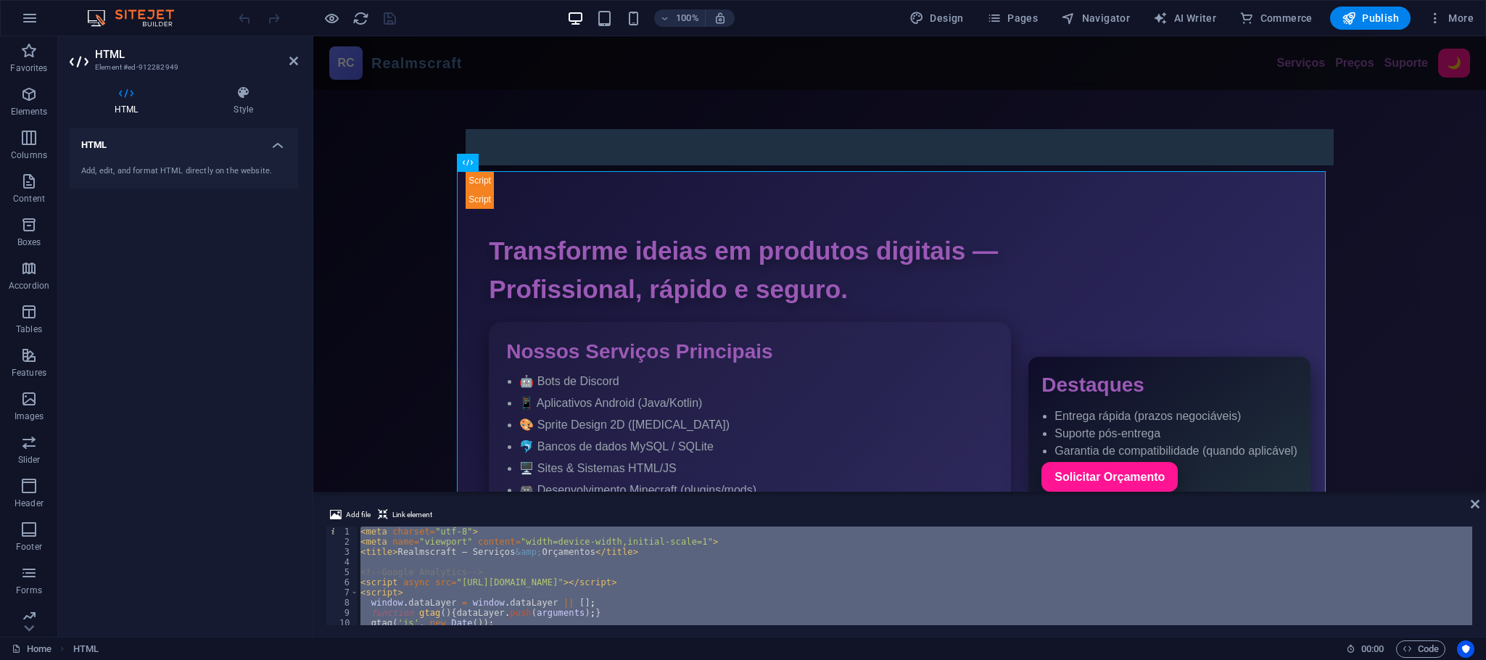
scroll to position [6522, 0]
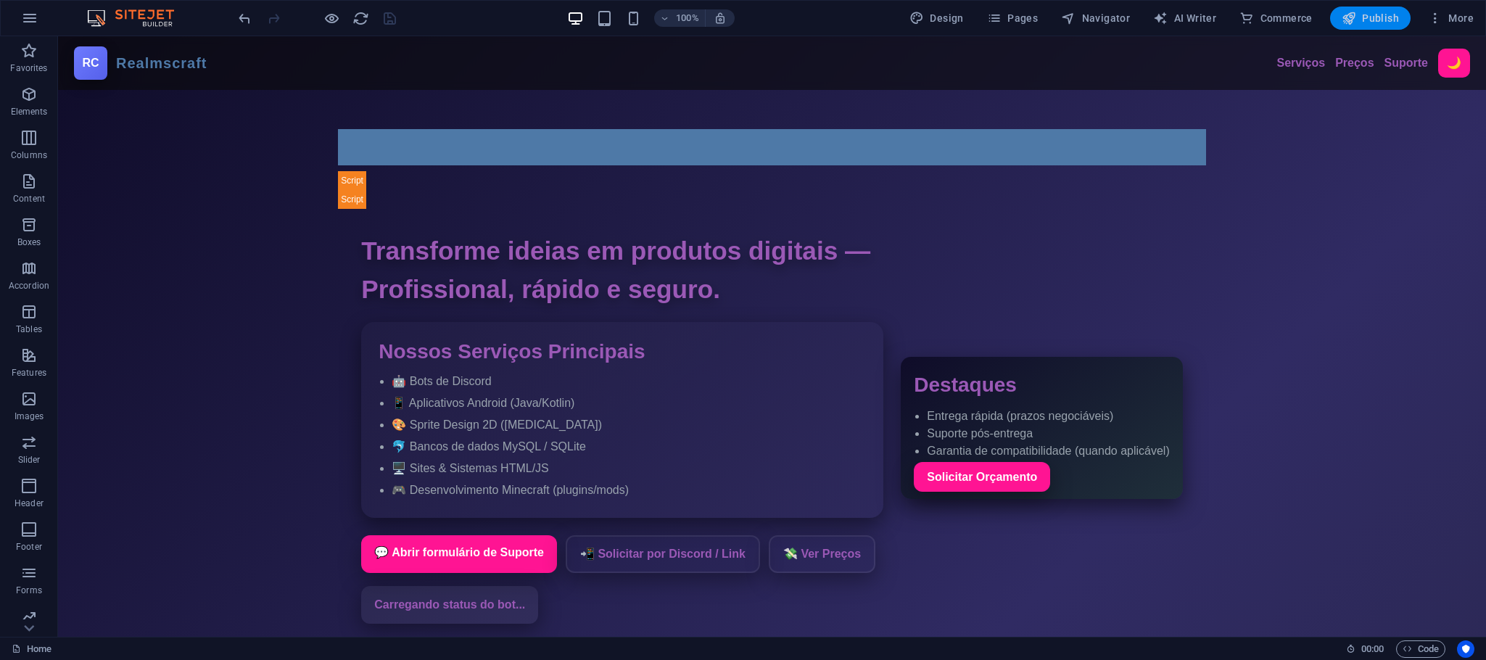
click at [1367, 24] on span "Publish" at bounding box center [1370, 18] width 57 height 15
